Goal: Transaction & Acquisition: Purchase product/service

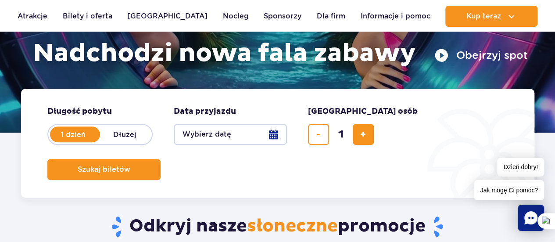
scroll to position [175, 0]
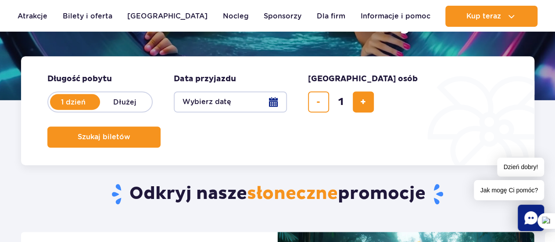
click at [226, 100] on button "Wybierz datę" at bounding box center [230, 101] width 113 height 21
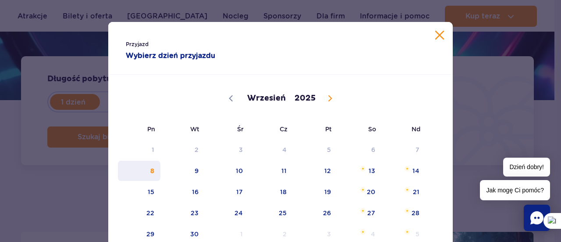
click at [151, 169] on span "8" at bounding box center [139, 171] width 44 height 20
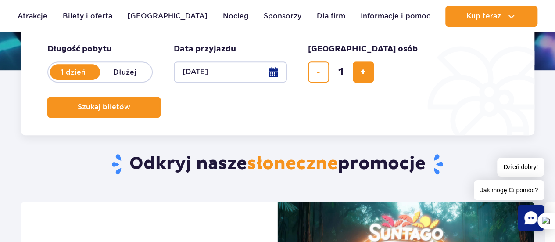
scroll to position [219, 0]
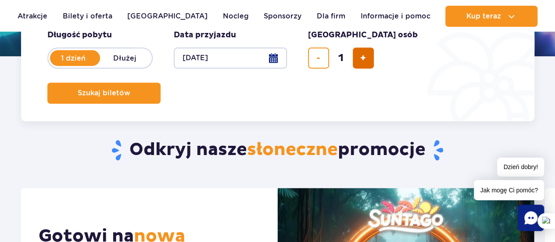
click at [357, 56] on button "dodaj bilet" at bounding box center [363, 57] width 21 height 21
type input "2"
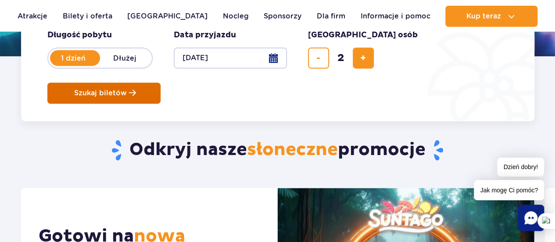
click at [127, 89] on span "Szukaj biletów" at bounding box center [100, 93] width 53 height 8
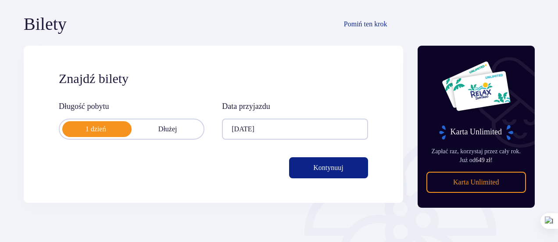
scroll to position [88, 0]
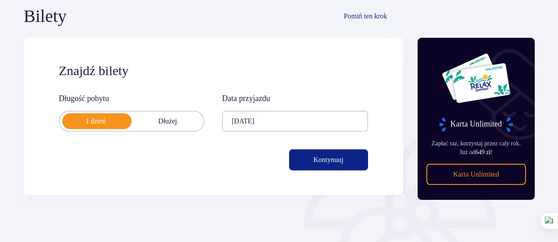
click at [339, 161] on button "Kontynuuj" at bounding box center [328, 159] width 79 height 21
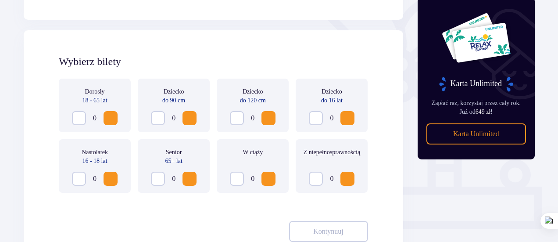
scroll to position [244, 0]
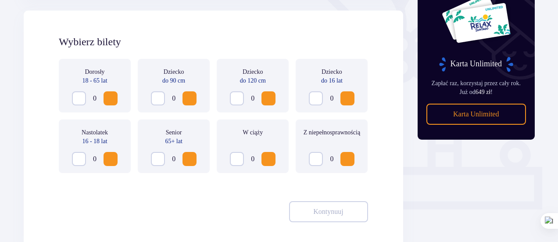
click at [111, 98] on span "Increase" at bounding box center [110, 98] width 11 height 11
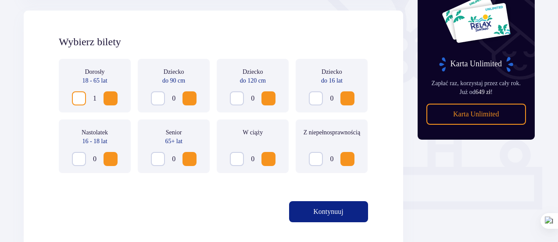
click at [111, 98] on span "Increase" at bounding box center [110, 98] width 11 height 11
click at [320, 212] on p "Kontynuuj" at bounding box center [328, 212] width 30 height 10
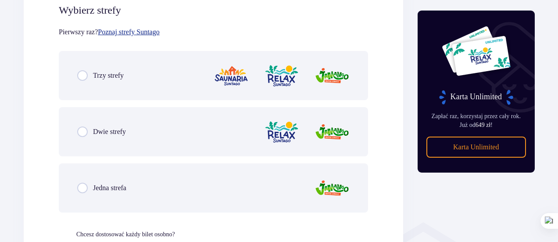
scroll to position [536, 0]
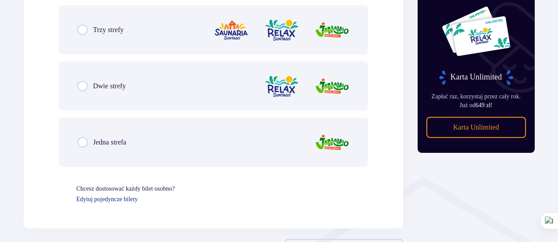
click at [88, 33] on div "Trzy strefy" at bounding box center [100, 30] width 46 height 11
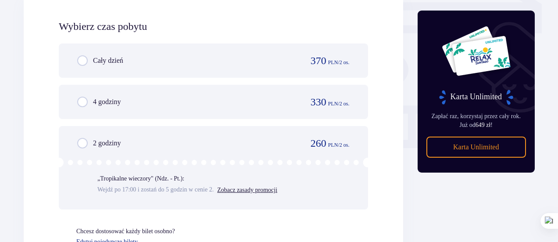
scroll to position [797, 0]
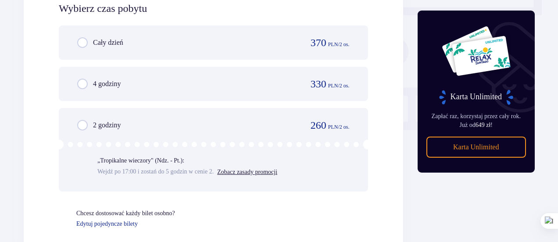
click at [156, 159] on p "„Tropikalne wieczory" (Ndz. - Pt.):" at bounding box center [140, 160] width 87 height 9
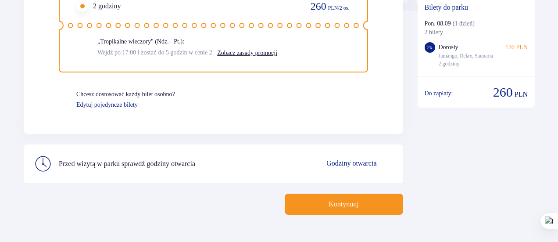
scroll to position [897, 0]
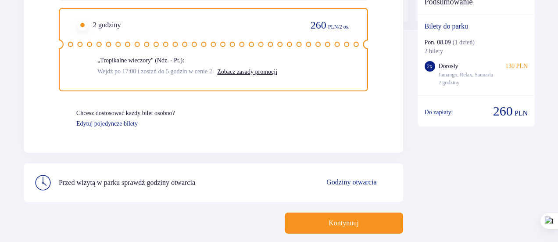
click at [346, 216] on button "Kontynuuj" at bounding box center [344, 222] width 118 height 21
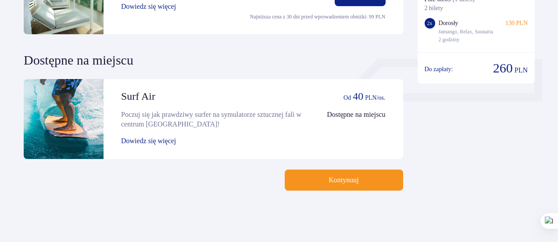
scroll to position [353, 0]
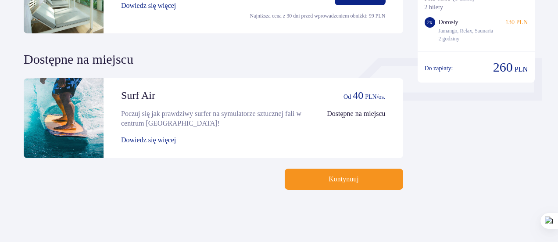
click at [347, 184] on button "Kontynuuj" at bounding box center [344, 178] width 118 height 21
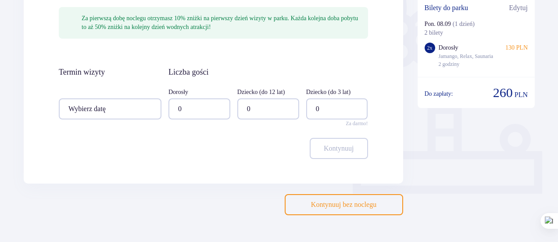
scroll to position [263, 0]
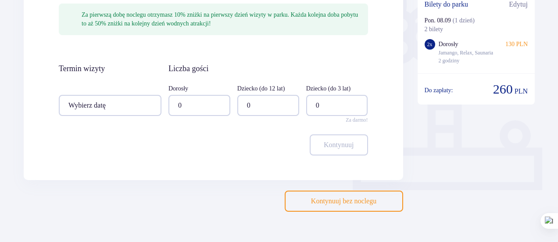
click at [219, 107] on div at bounding box center [199, 105] width 62 height 21
click at [189, 166] on div "2" at bounding box center [199, 169] width 43 height 10
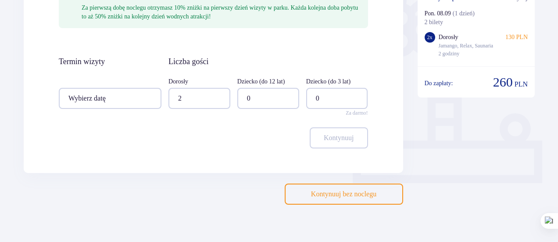
scroll to position [285, 0]
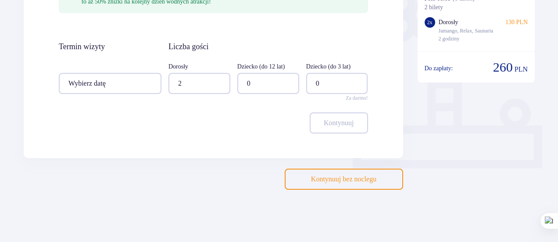
click at [223, 82] on div at bounding box center [199, 83] width 62 height 21
click at [203, 105] on div "0" at bounding box center [199, 110] width 43 height 10
type input "0"
click at [337, 184] on button "Kontynuuj bez noclegu" at bounding box center [344, 178] width 118 height 21
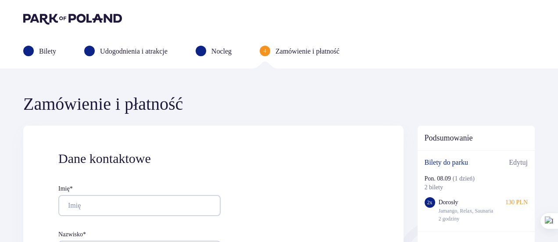
click at [42, 50] on p "Bilety" at bounding box center [47, 51] width 17 height 10
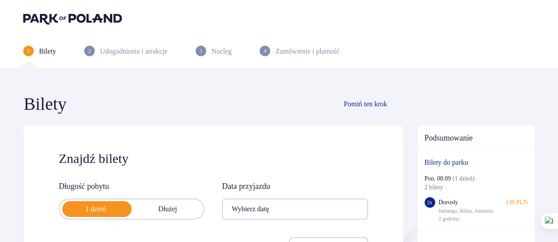
type input "08.09.25"
click at [61, 16] on img at bounding box center [72, 18] width 99 height 12
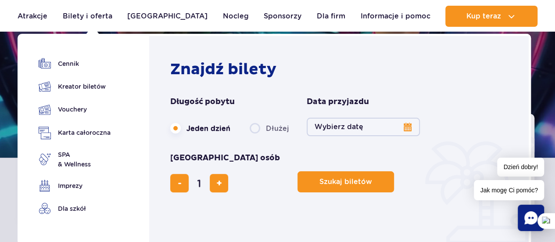
scroll to position [132, 0]
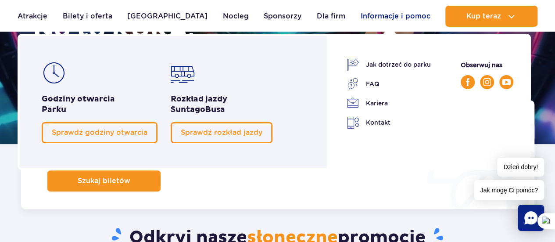
click at [376, 15] on link "Informacje i pomoc" at bounding box center [395, 16] width 70 height 21
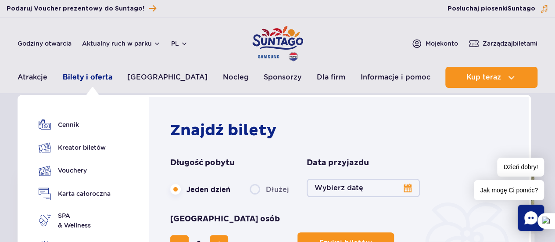
click at [91, 82] on link "Bilety i oferta" at bounding box center [88, 77] width 50 height 21
click at [75, 121] on link "Cennik" at bounding box center [75, 124] width 72 height 12
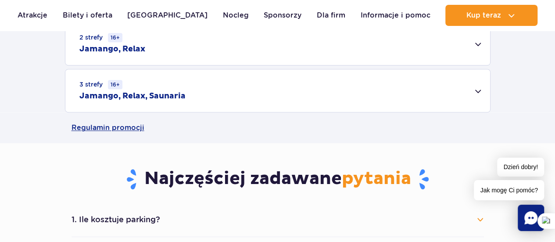
scroll to position [351, 0]
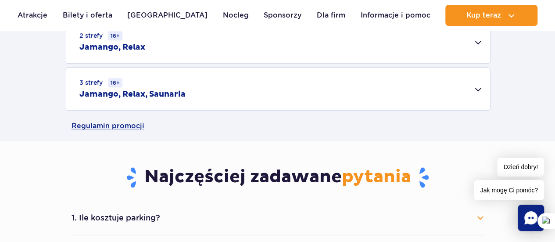
click at [224, 87] on div "3 strefy 16+ Jamango, Relax, Saunaria" at bounding box center [277, 89] width 425 height 43
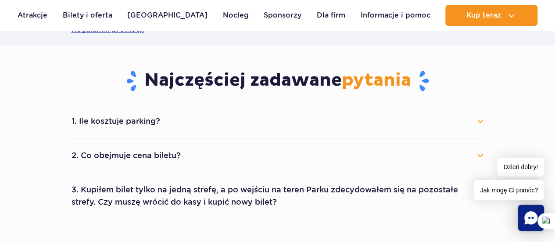
scroll to position [570, 0]
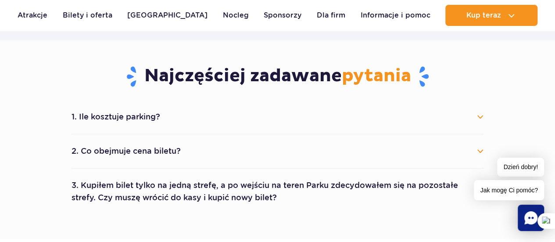
click at [146, 114] on button "1. Ile kosztuje parking?" at bounding box center [277, 116] width 412 height 19
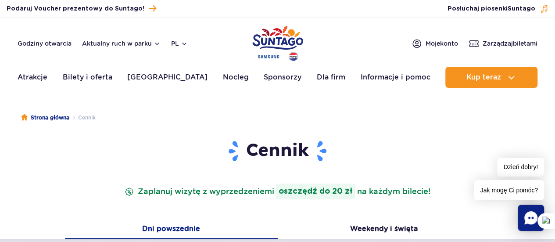
scroll to position [0, 0]
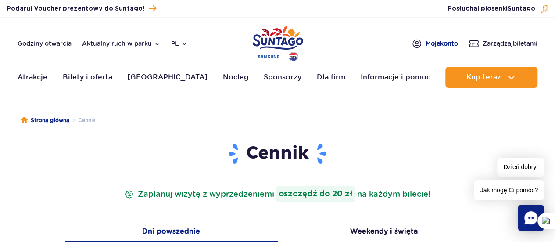
click at [433, 43] on span "Moje konto" at bounding box center [441, 43] width 32 height 9
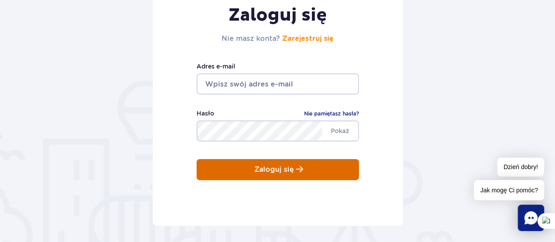
scroll to position [134, 0]
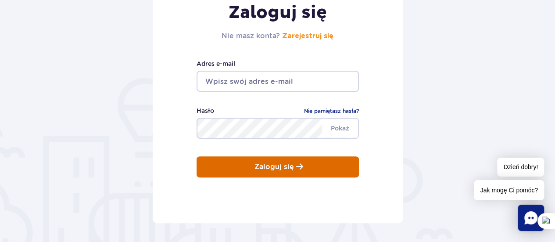
type input "[EMAIL_ADDRESS][DOMAIN_NAME]"
click at [270, 170] on p "Zaloguj się" at bounding box center [273, 167] width 39 height 8
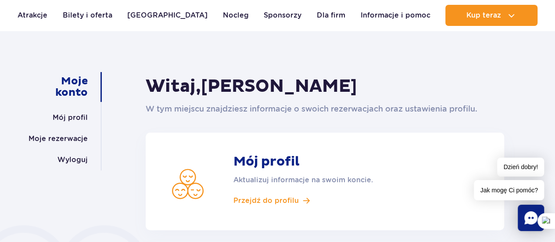
scroll to position [44, 0]
